Goal: Navigation & Orientation: Find specific page/section

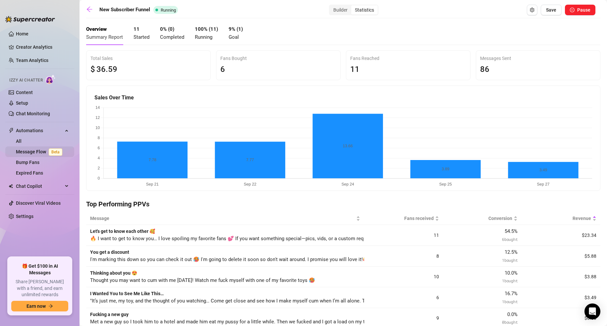
click at [35, 151] on link "Message Flow Beta" at bounding box center [40, 151] width 49 height 5
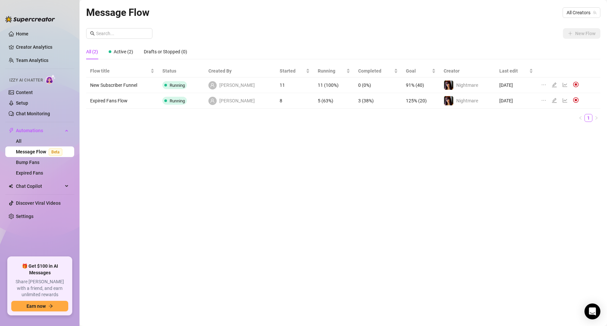
click at [36, 152] on link "Message Flow Beta" at bounding box center [40, 151] width 49 height 5
click at [563, 84] on icon "line-chart" at bounding box center [565, 85] width 5 height 4
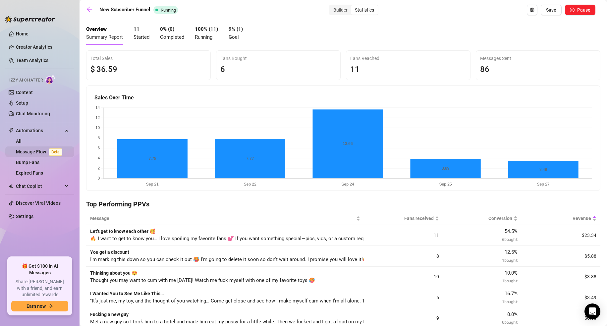
click at [33, 151] on link "Message Flow Beta" at bounding box center [40, 151] width 49 height 5
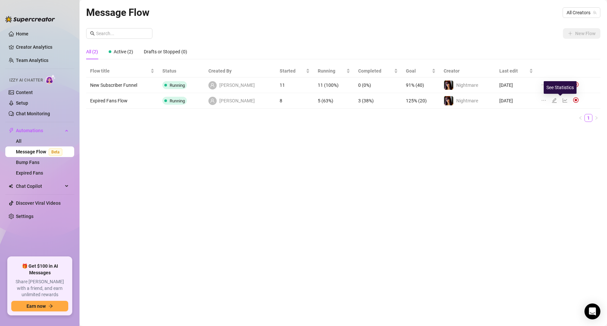
click at [563, 101] on icon "line-chart" at bounding box center [565, 100] width 5 height 5
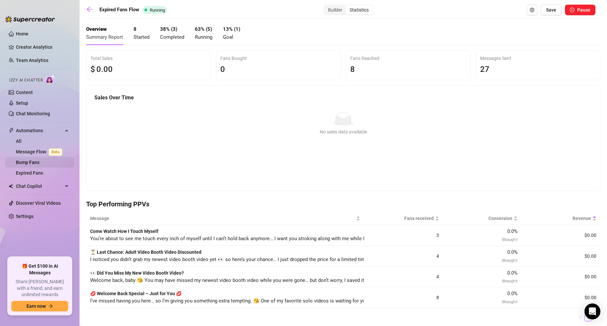
click at [29, 160] on link "Bump Fans" at bounding box center [28, 162] width 24 height 5
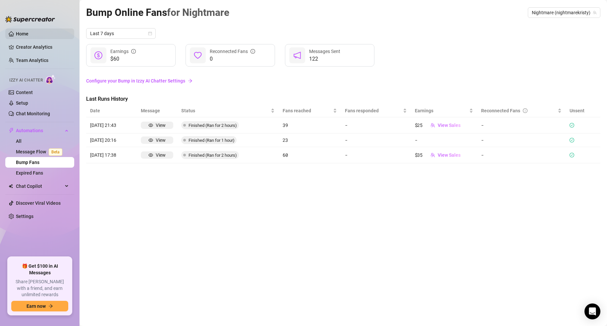
click at [17, 33] on link "Home" at bounding box center [22, 33] width 13 height 5
